Goal: Transaction & Acquisition: Purchase product/service

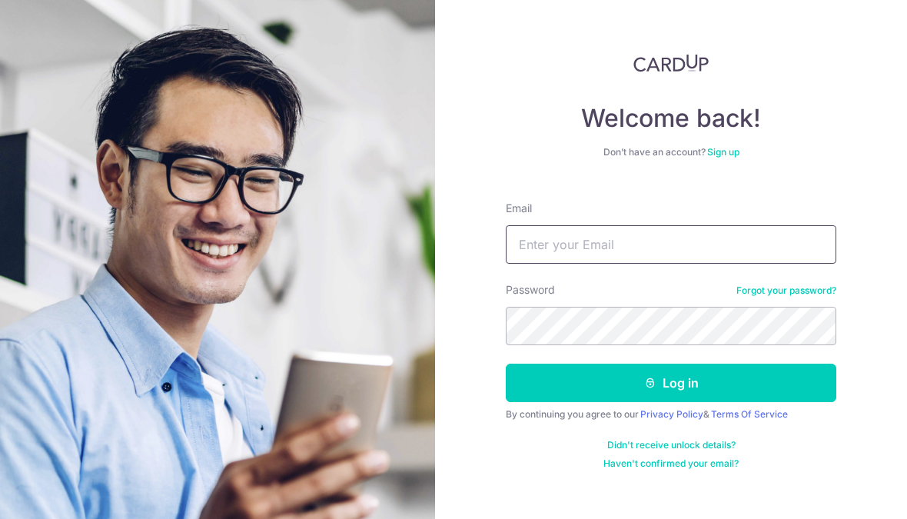
click at [700, 262] on input "Email" at bounding box center [671, 244] width 331 height 38
type input "Bereniceseow@gmail.com"
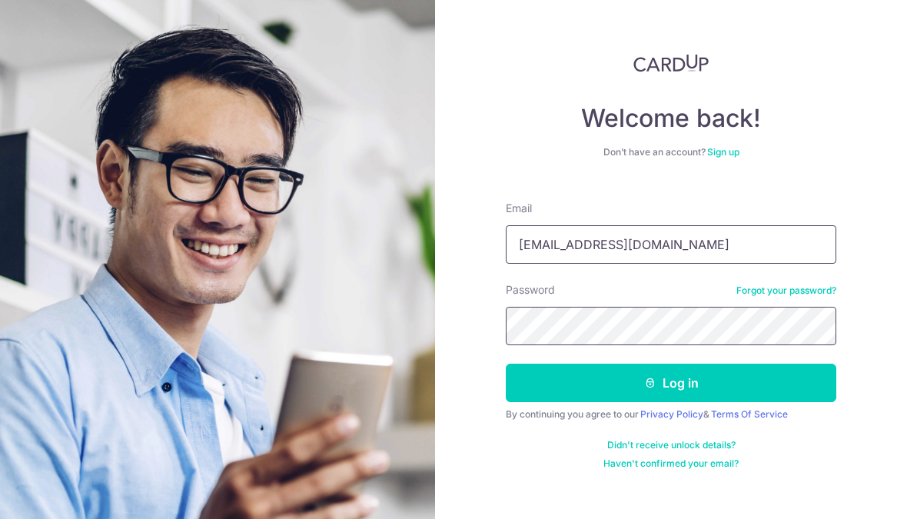
click at [671, 383] on button "Log in" at bounding box center [671, 383] width 331 height 38
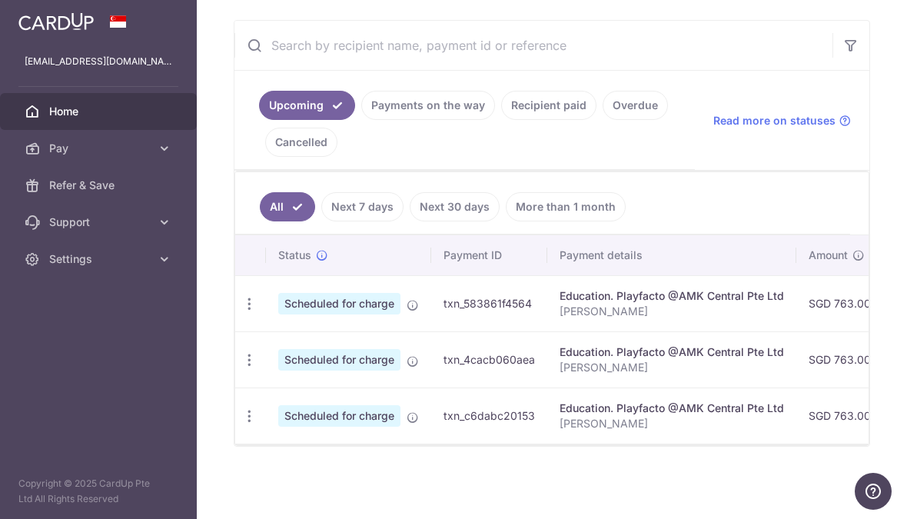
scroll to position [280, 0]
click at [338, 157] on link "Cancelled" at bounding box center [301, 142] width 72 height 29
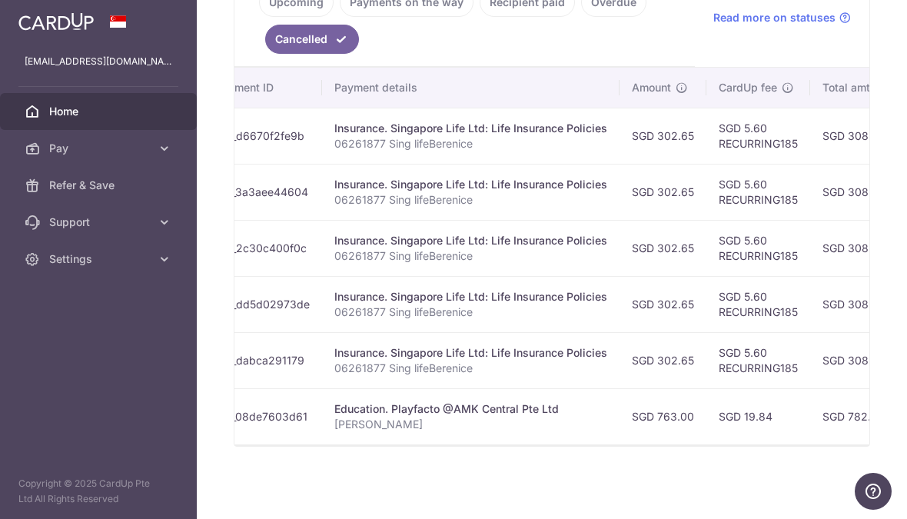
scroll to position [0, 238]
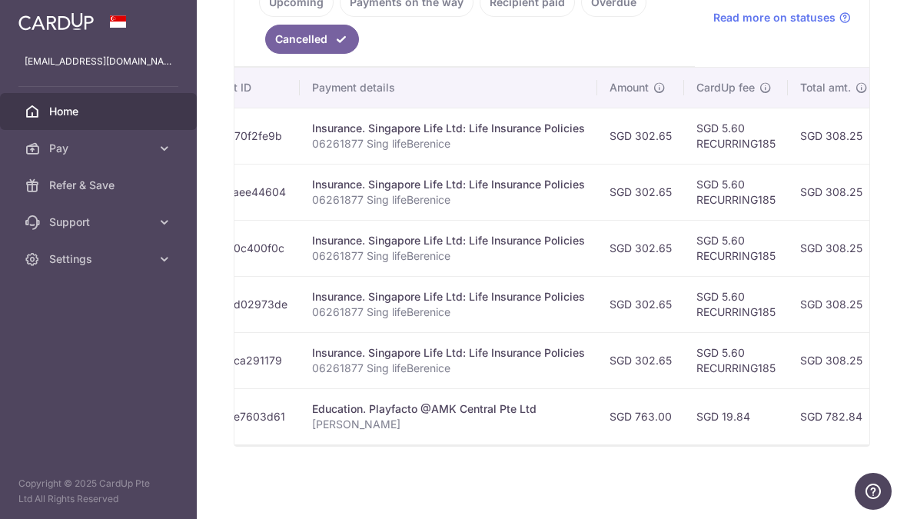
click at [684, 444] on td "SGD 19.84" at bounding box center [736, 416] width 104 height 56
click at [597, 434] on td "SGD 763.00" at bounding box center [640, 416] width 87 height 56
click at [312, 432] on p "[PERSON_NAME]" at bounding box center [448, 424] width 273 height 15
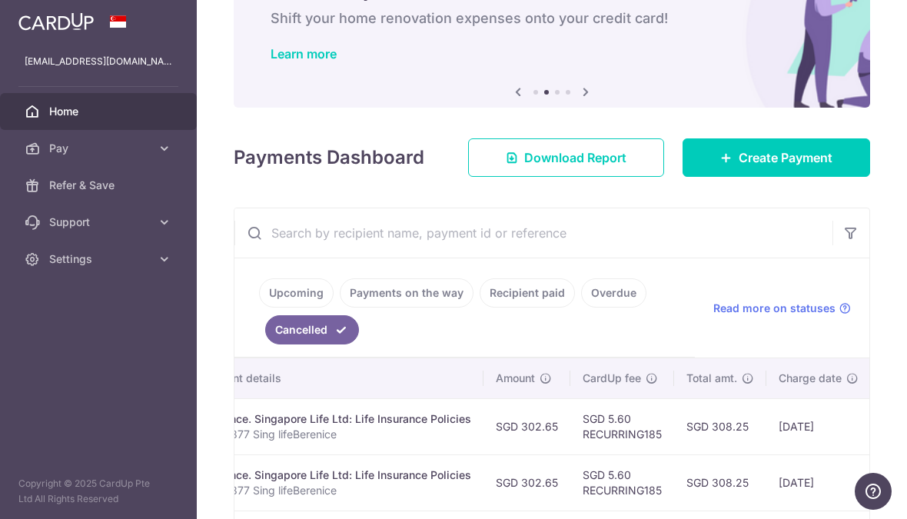
scroll to position [80, 0]
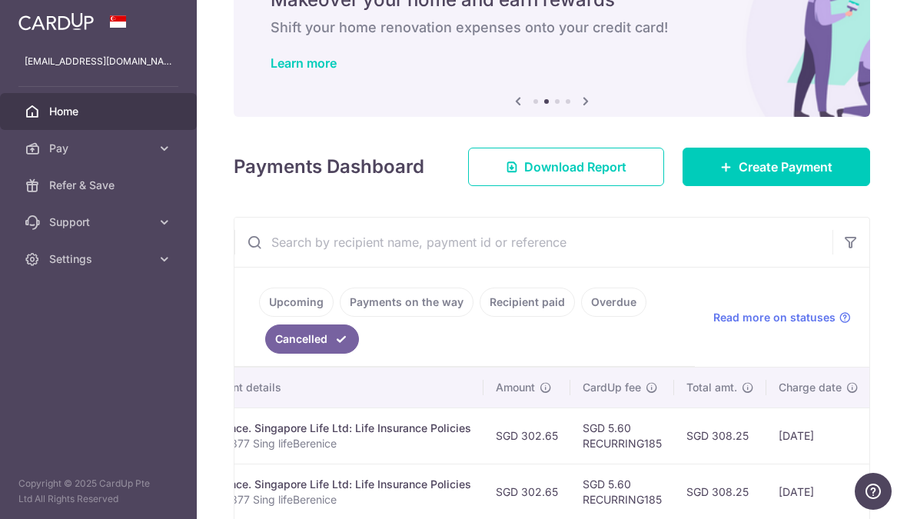
click at [259, 317] on link "Upcoming" at bounding box center [296, 302] width 75 height 29
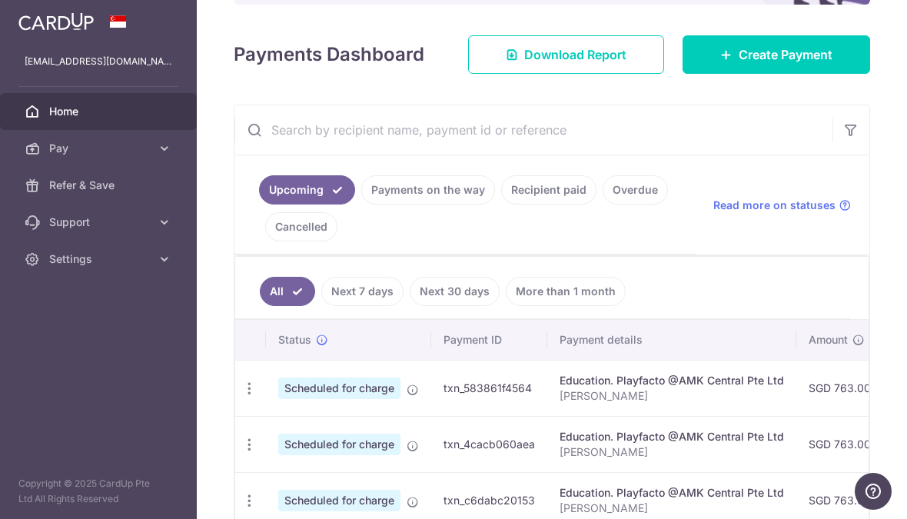
scroll to position [170, 0]
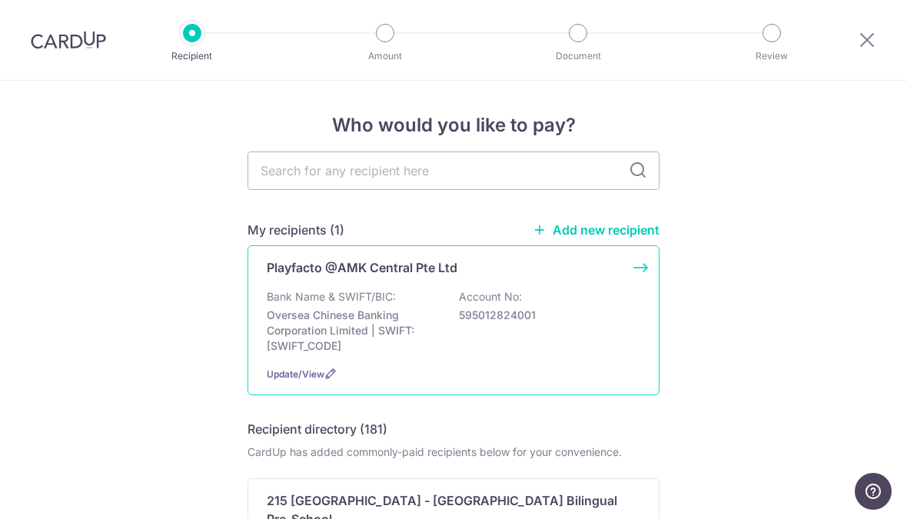
click at [482, 304] on p "Account No:" at bounding box center [490, 296] width 63 height 15
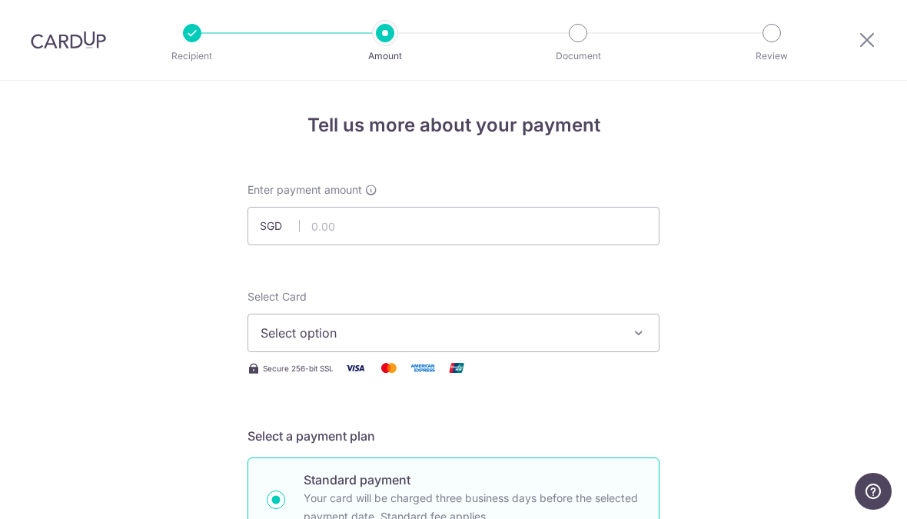
scroll to position [-2, 0]
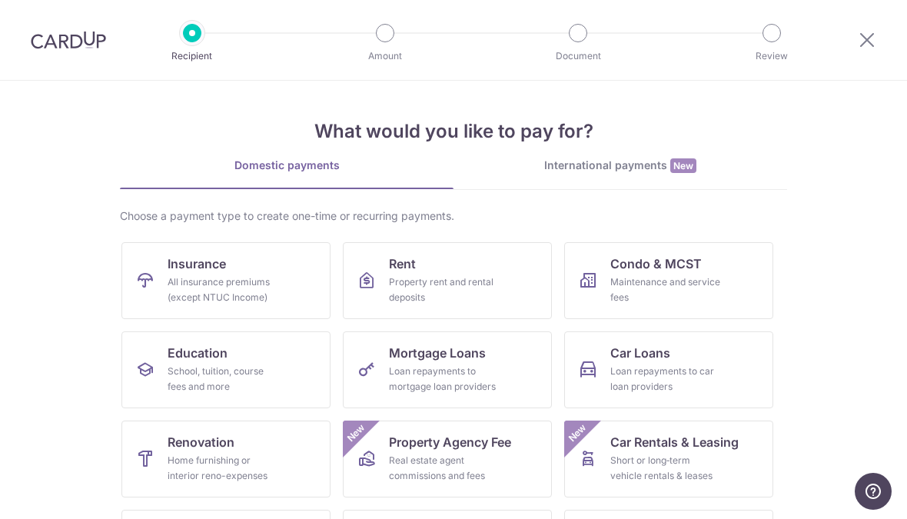
click at [65, 39] on img at bounding box center [68, 40] width 75 height 18
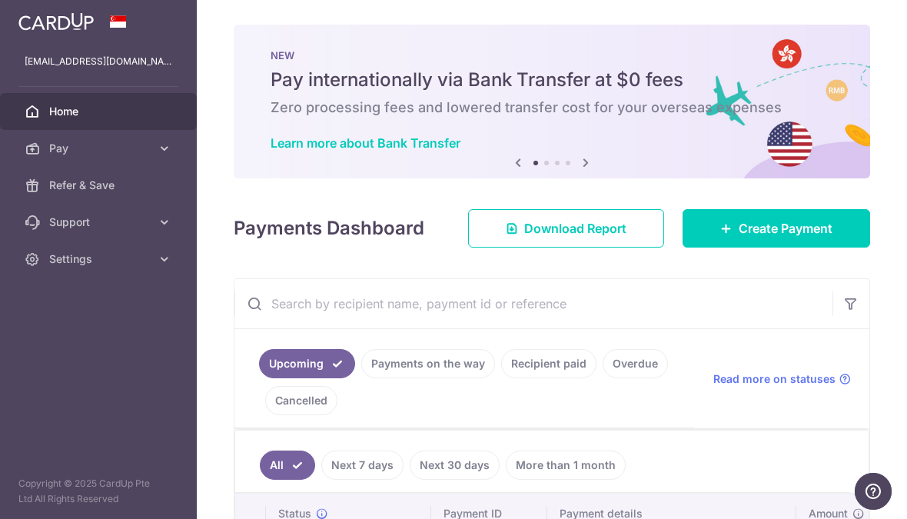
click at [338, 415] on link "Cancelled" at bounding box center [301, 400] width 72 height 29
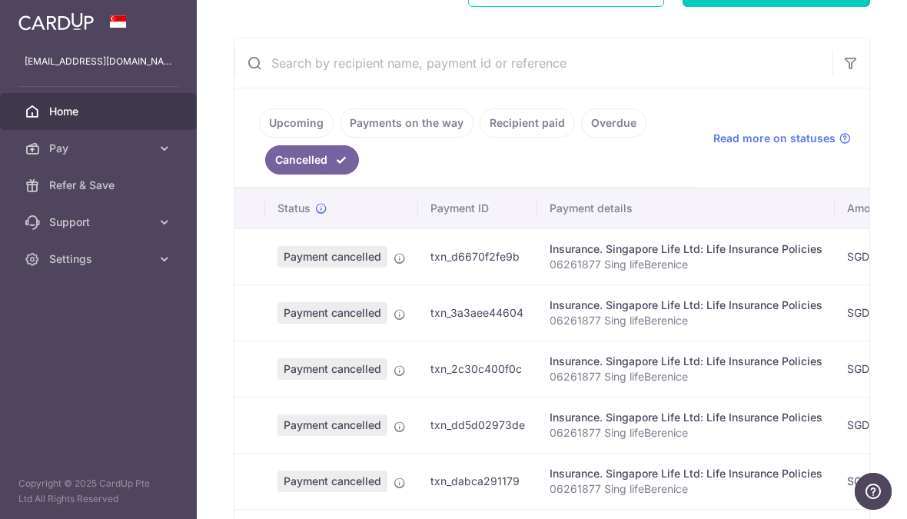
click at [480, 138] on link "Recipient paid" at bounding box center [527, 122] width 95 height 29
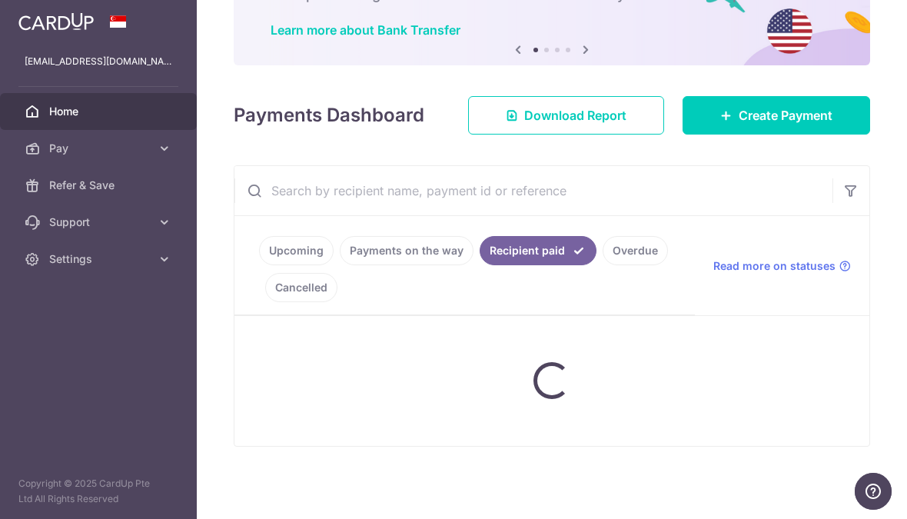
scroll to position [124, 0]
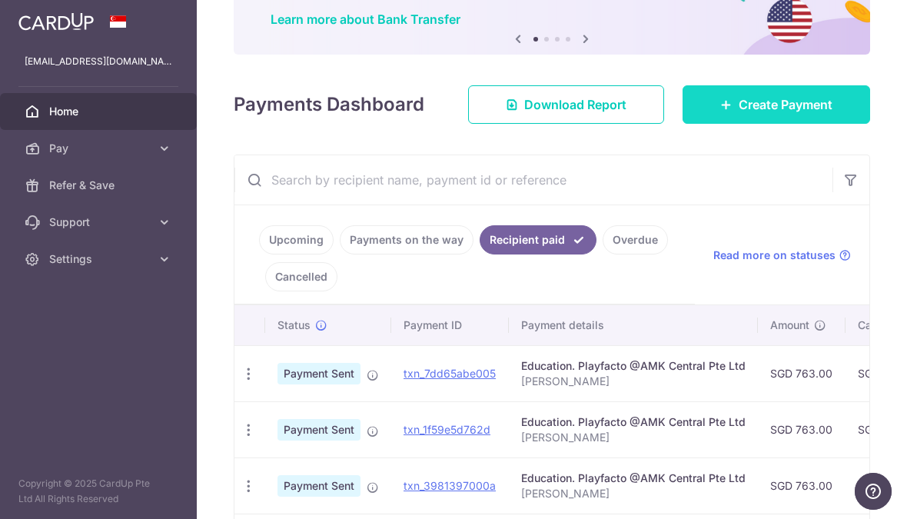
click at [776, 114] on span "Create Payment" at bounding box center [786, 104] width 94 height 18
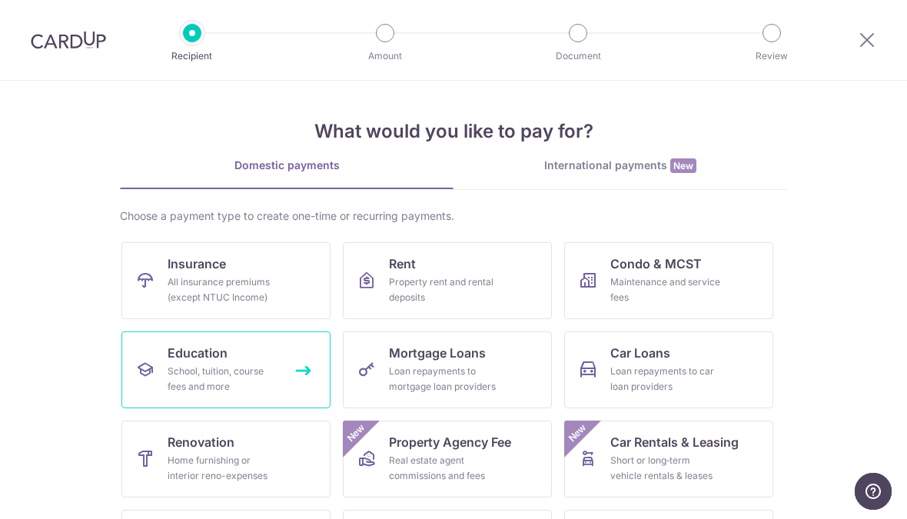
click at [248, 392] on div "School, tuition, course fees and more" at bounding box center [223, 379] width 111 height 31
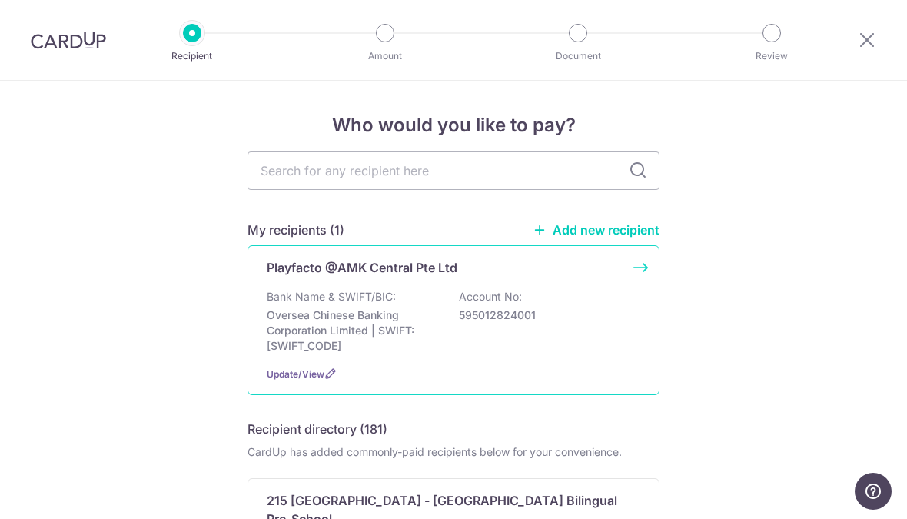
click at [406, 319] on p "Oversea Chinese Banking Corporation Limited | SWIFT: OCBCSGSGXXX" at bounding box center [353, 331] width 172 height 46
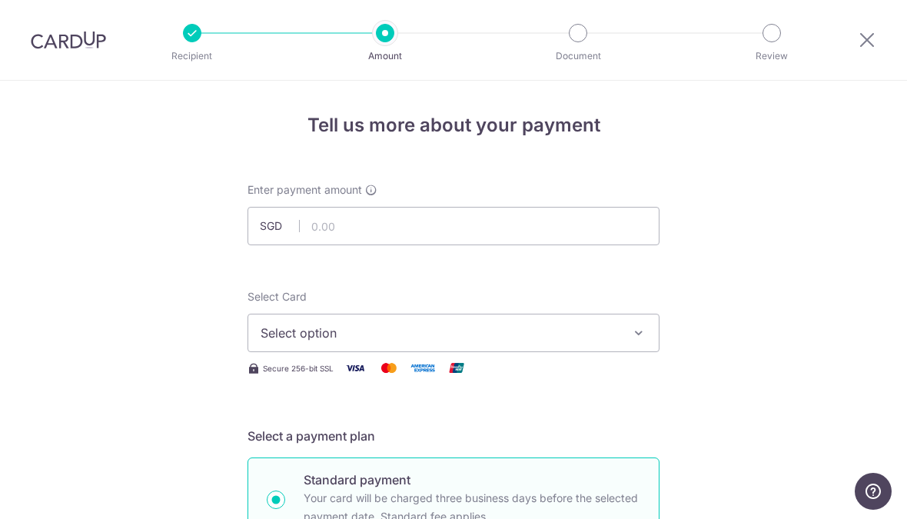
scroll to position [97, 0]
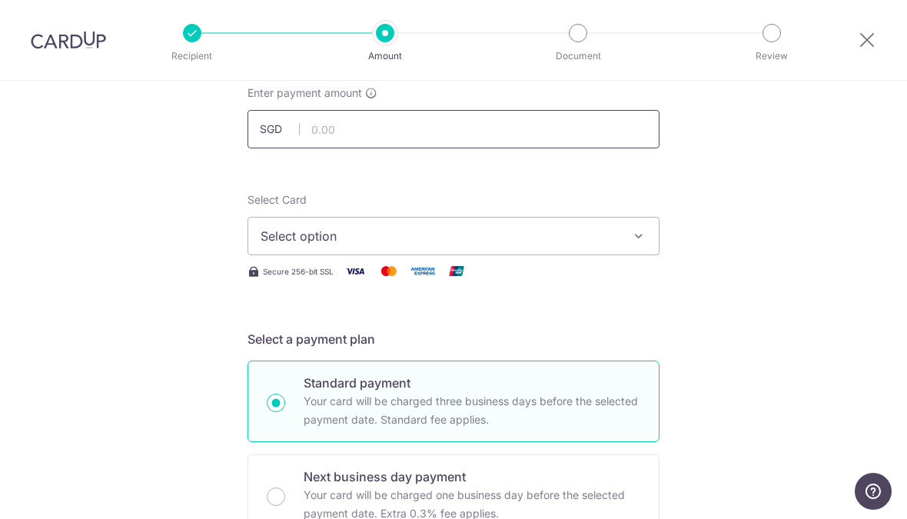
click at [524, 135] on input "text" at bounding box center [454, 129] width 412 height 38
click at [603, 218] on div "Select Card Select option Add credit card Your Cards **** 4540 **** 6307" at bounding box center [454, 223] width 412 height 63
type input "763.00"
click at [614, 252] on button "Select option" at bounding box center [454, 236] width 412 height 38
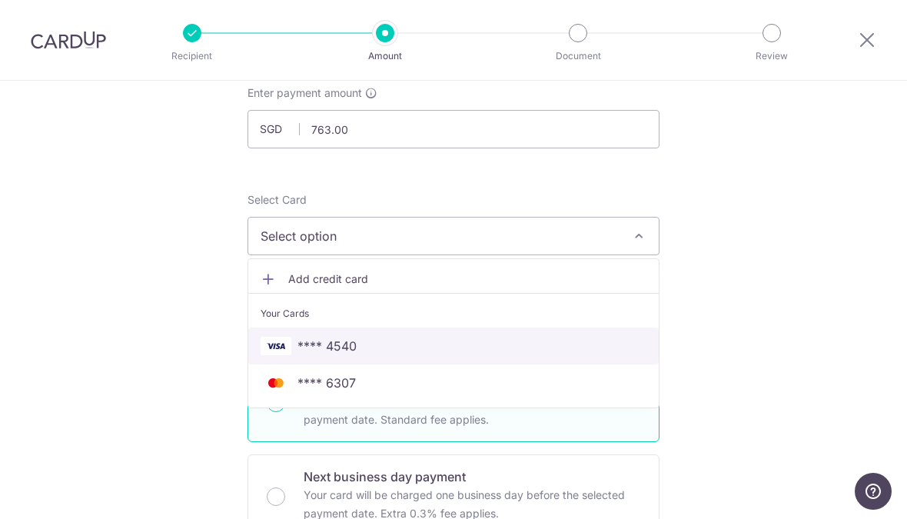
click at [580, 355] on span "**** 4540" at bounding box center [454, 346] width 386 height 18
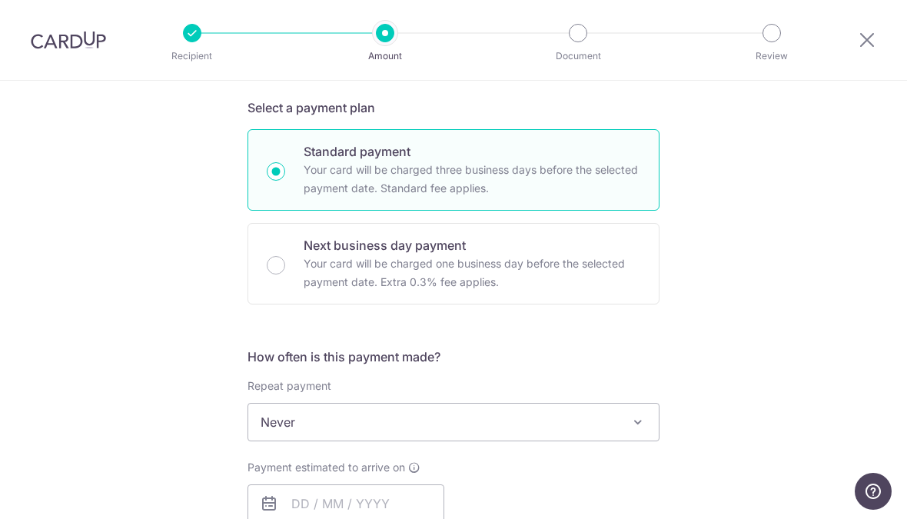
scroll to position [387, 0]
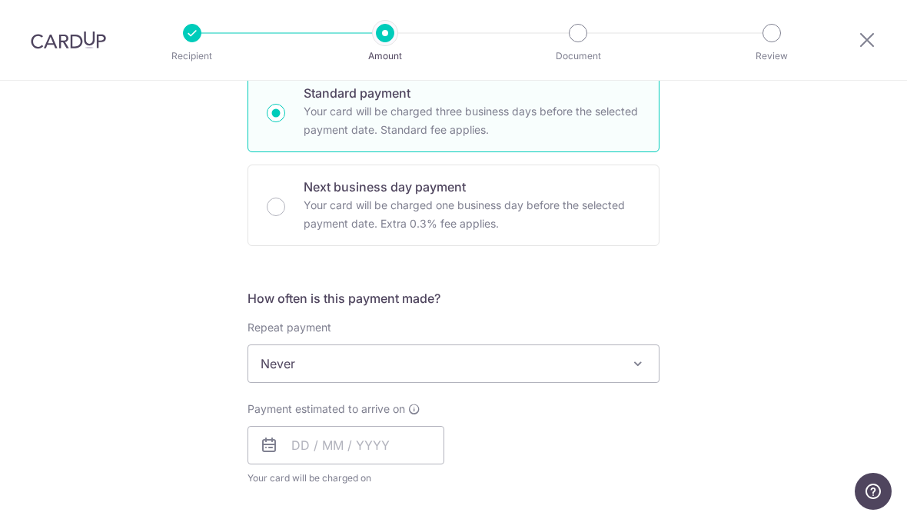
click at [600, 368] on span "Never" at bounding box center [453, 363] width 411 height 37
click at [334, 446] on input "text" at bounding box center [346, 445] width 197 height 38
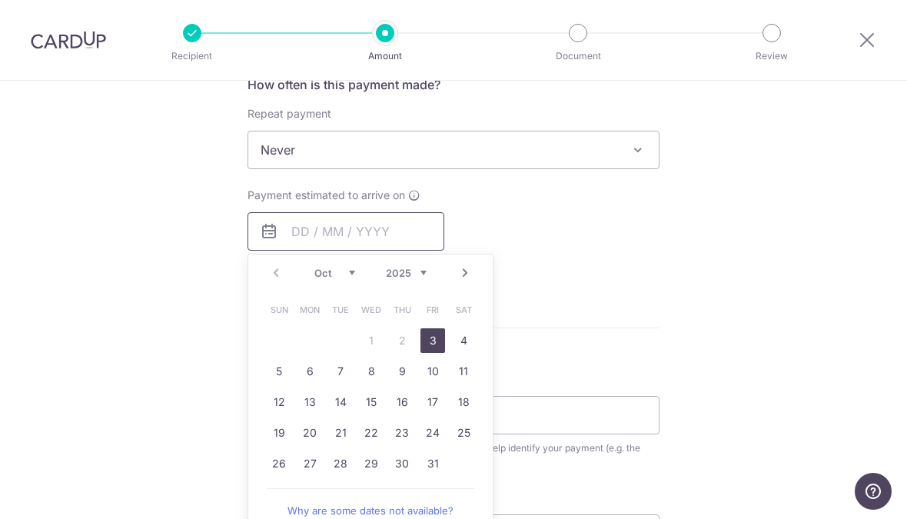
scroll to position [604, 0]
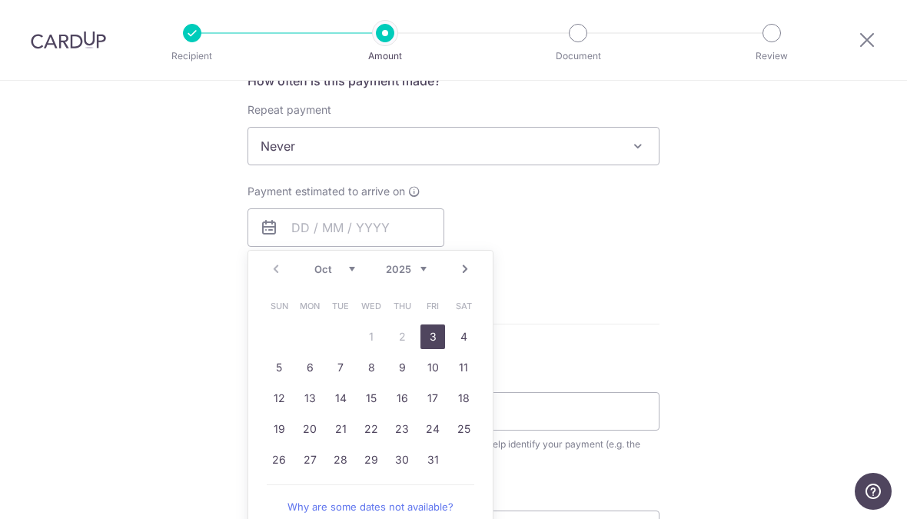
click at [444, 349] on link "3" at bounding box center [433, 336] width 25 height 25
type input "[DATE]"
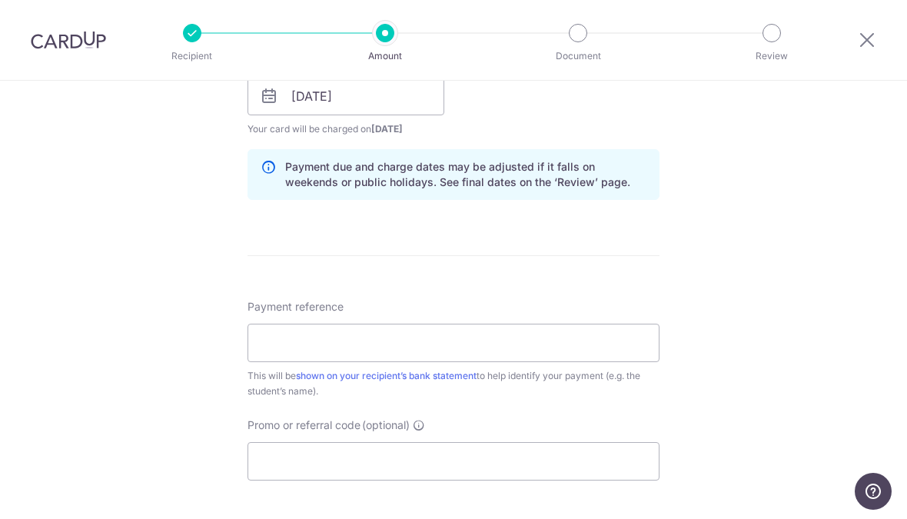
scroll to position [734, 0]
click at [571, 347] on input "Payment reference" at bounding box center [454, 344] width 412 height 38
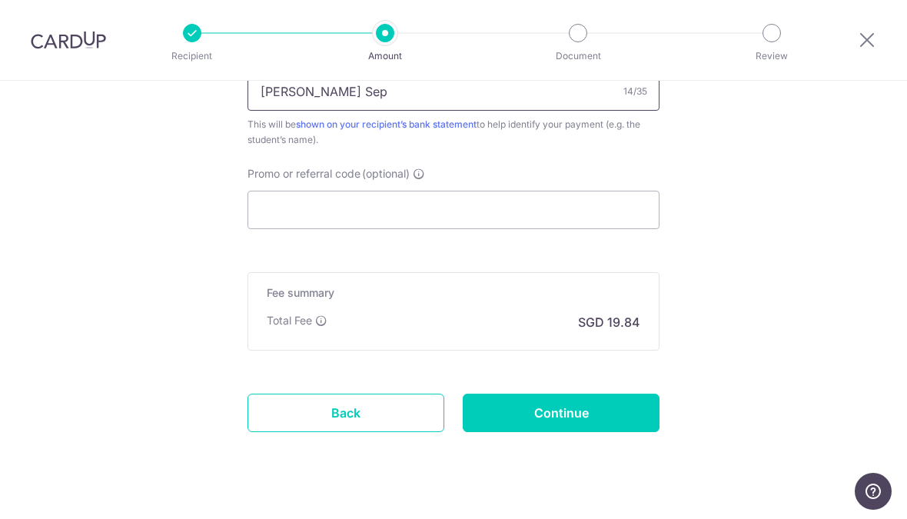
scroll to position [986, 0]
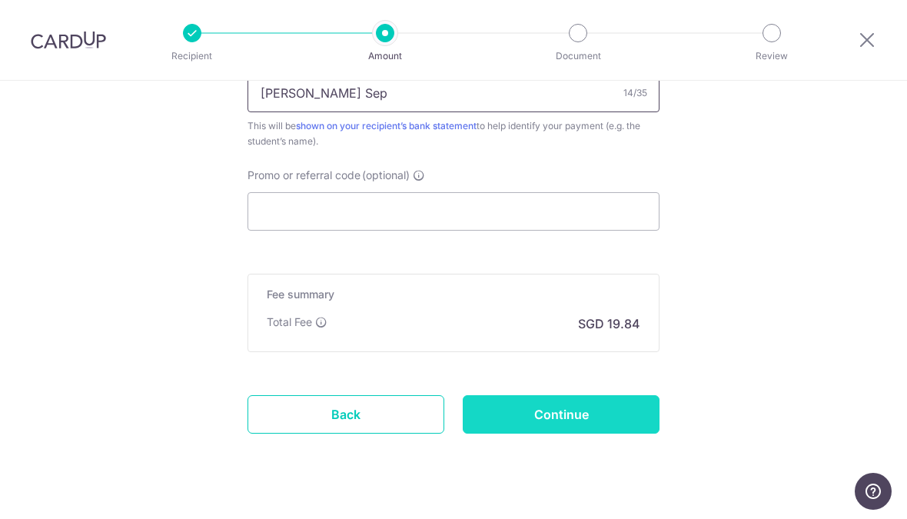
type input "[PERSON_NAME] Sep"
click at [613, 424] on input "Continue" at bounding box center [561, 414] width 197 height 38
type input "Create Schedule"
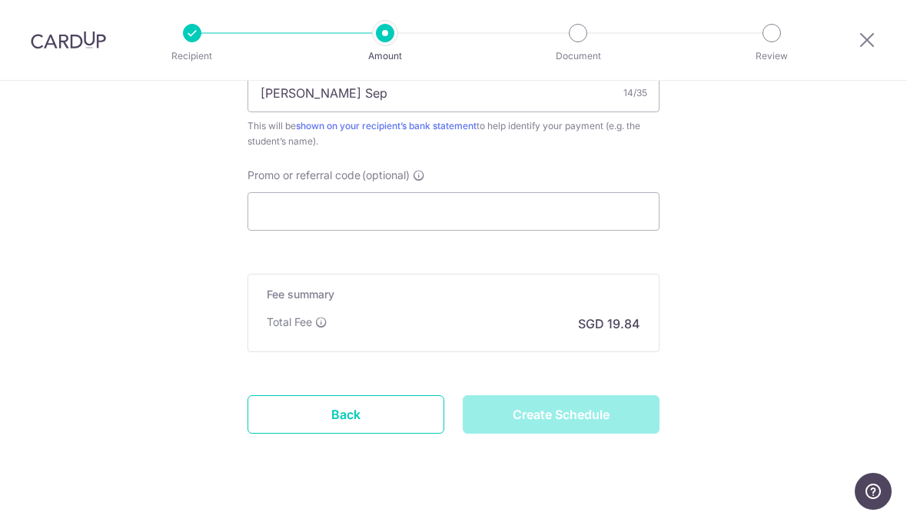
click at [623, 423] on div "Create Schedule" at bounding box center [561, 414] width 215 height 38
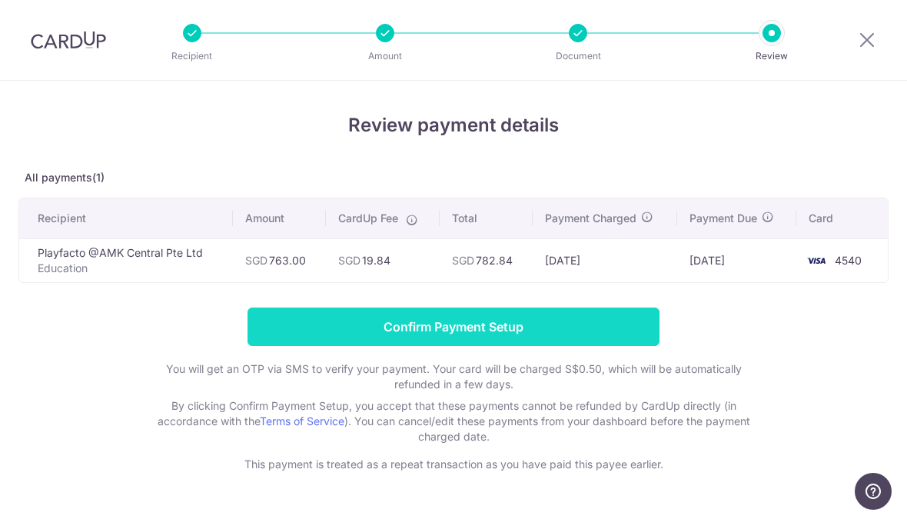
click at [639, 326] on input "Confirm Payment Setup" at bounding box center [454, 327] width 412 height 38
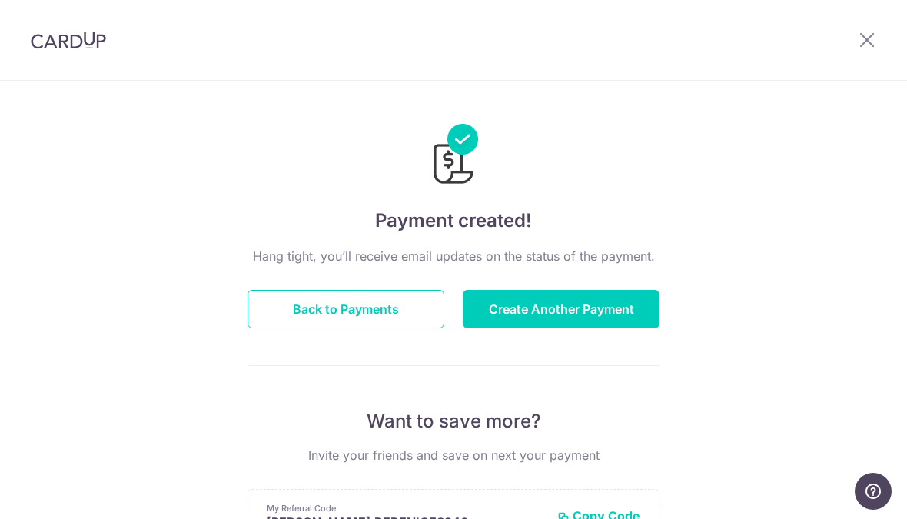
click at [86, 48] on img at bounding box center [68, 40] width 75 height 18
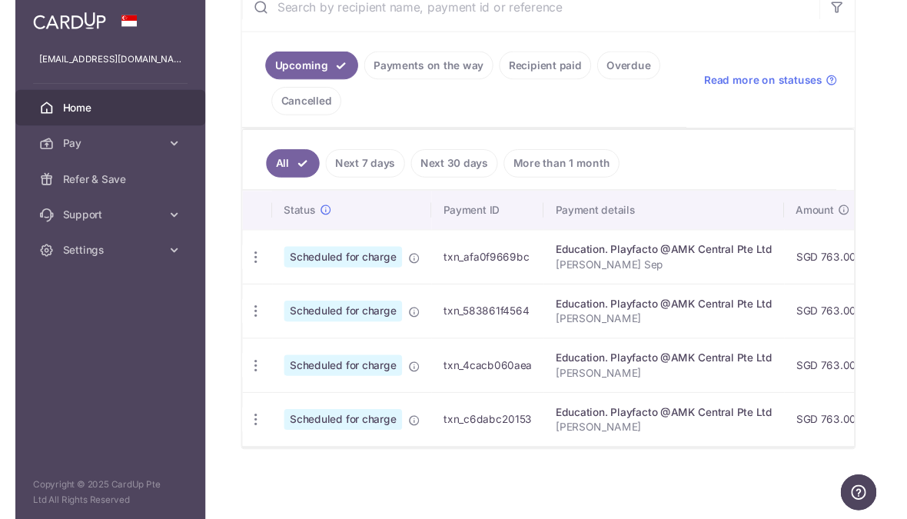
scroll to position [302, 0]
